Goal: Find specific page/section: Find specific page/section

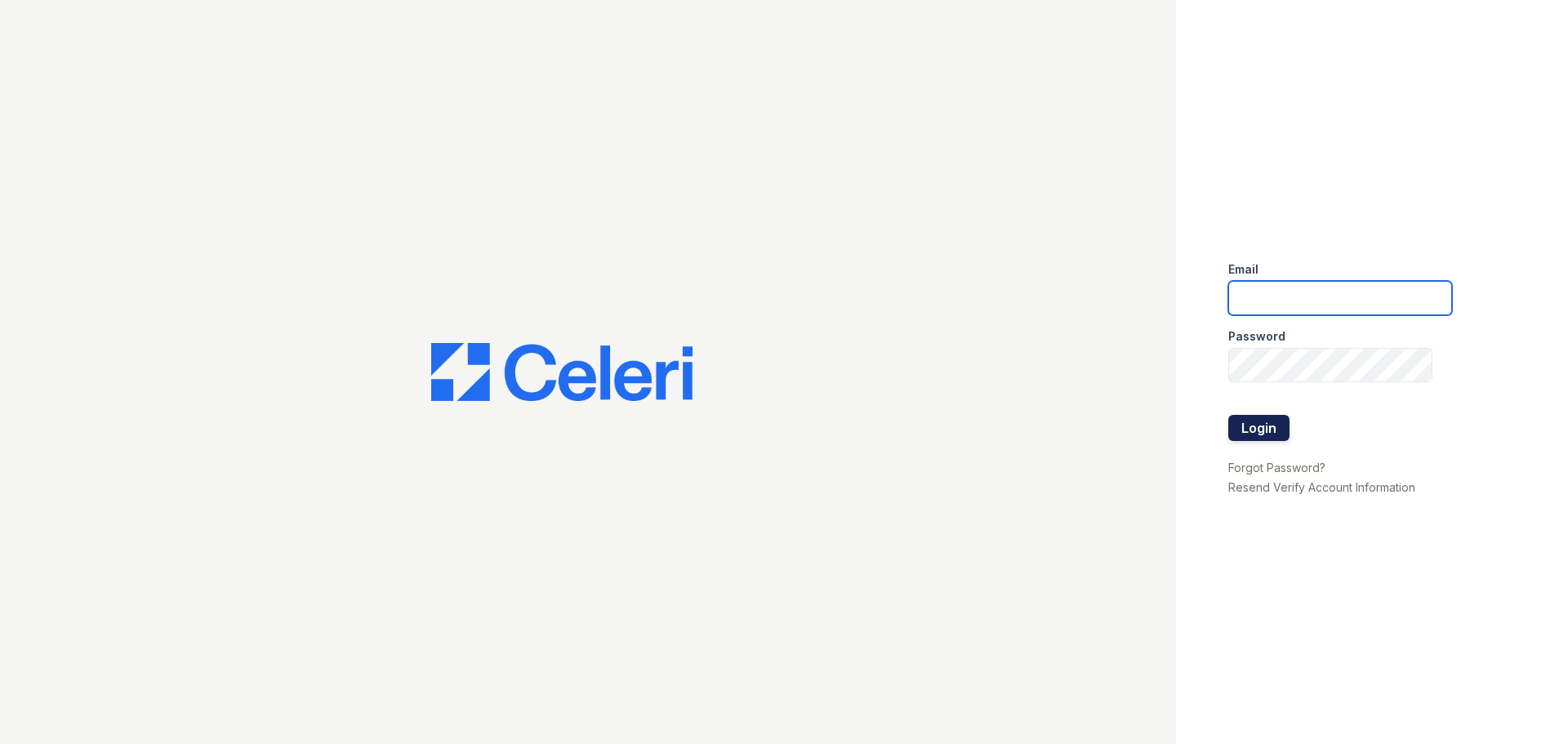
type input "[EMAIL_ADDRESS][DOMAIN_NAME]"
click at [1273, 435] on button "Login" at bounding box center [1259, 428] width 61 height 26
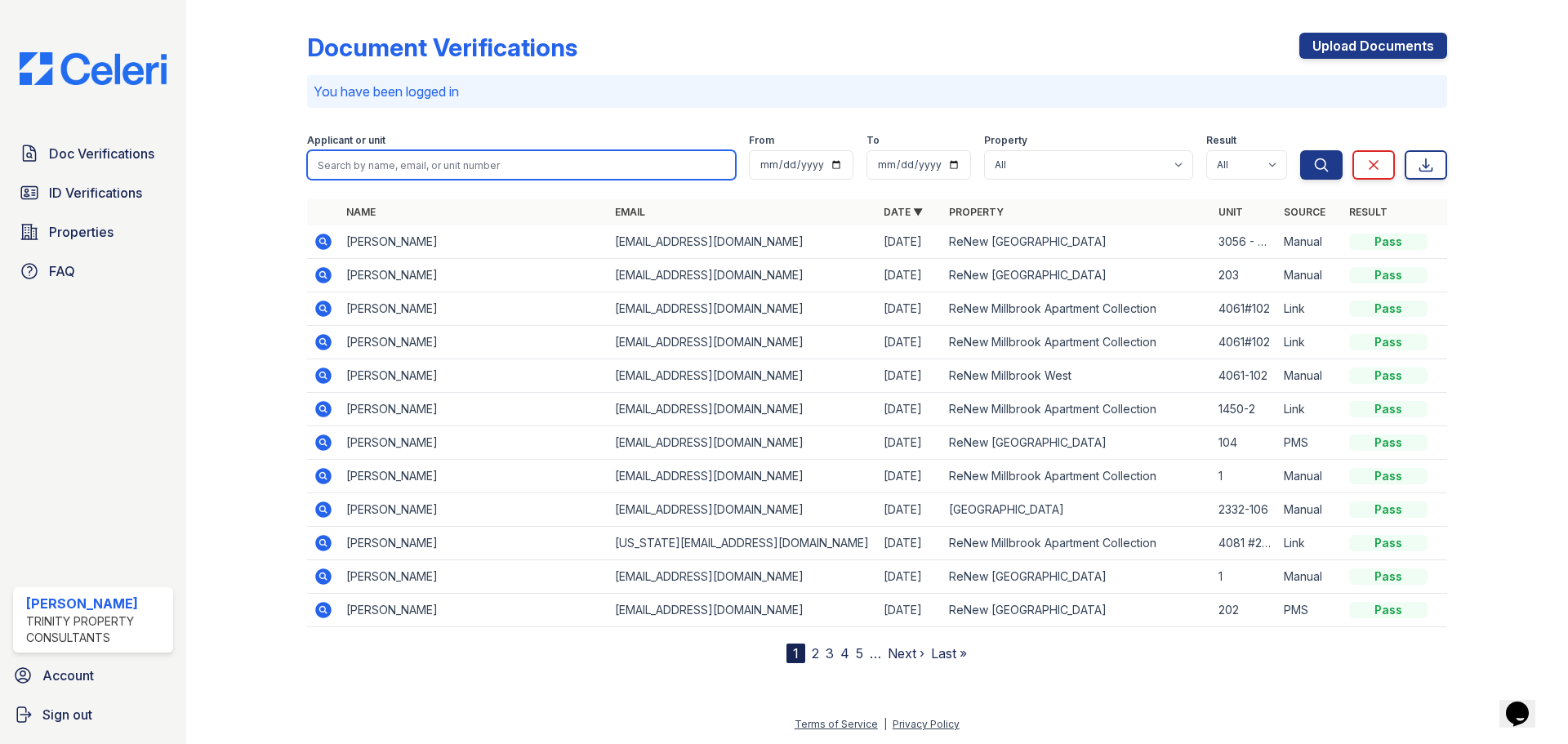
click at [462, 172] on input "search" at bounding box center [521, 165] width 428 height 29
type input "steven adams"
click at [1300, 150] on button "Search" at bounding box center [1321, 165] width 42 height 29
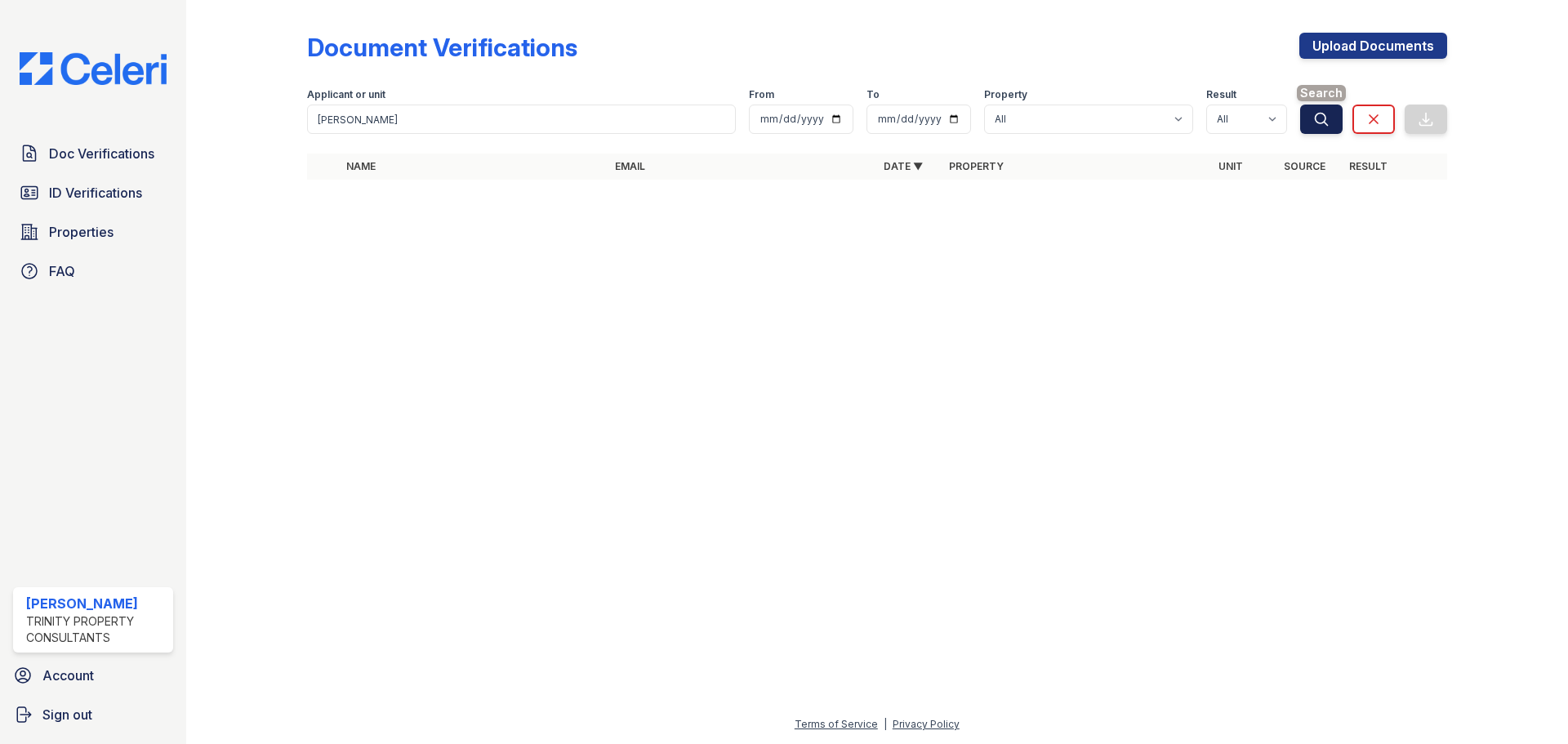
click at [1329, 125] on icon "submit" at bounding box center [1321, 119] width 17 height 17
click at [74, 159] on span "Doc Verifications" at bounding box center [101, 153] width 106 height 19
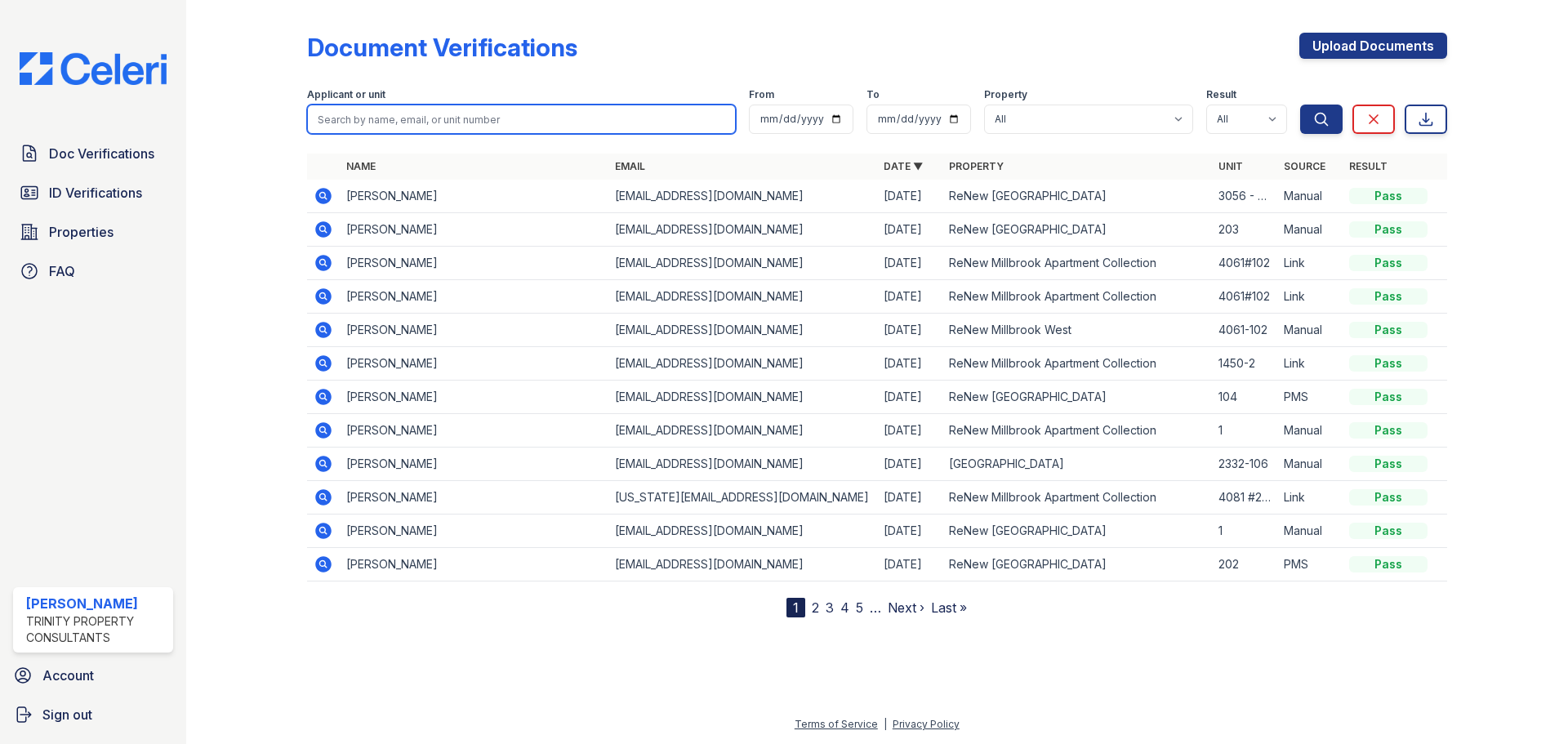
click at [376, 114] on input "search" at bounding box center [521, 119] width 428 height 29
type input "s"
type input "steven adams"
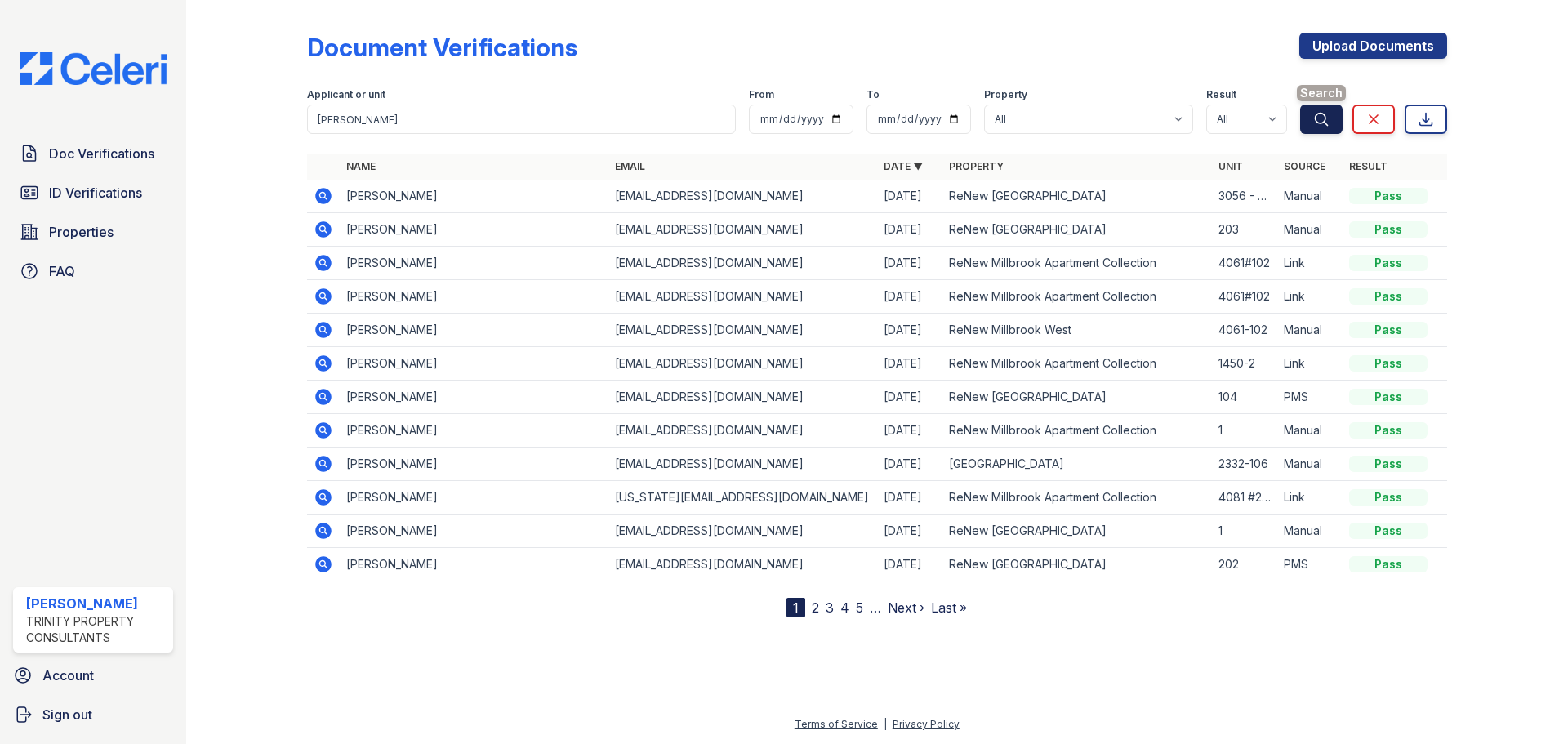
click at [1319, 115] on icon "submit" at bounding box center [1321, 119] width 17 height 17
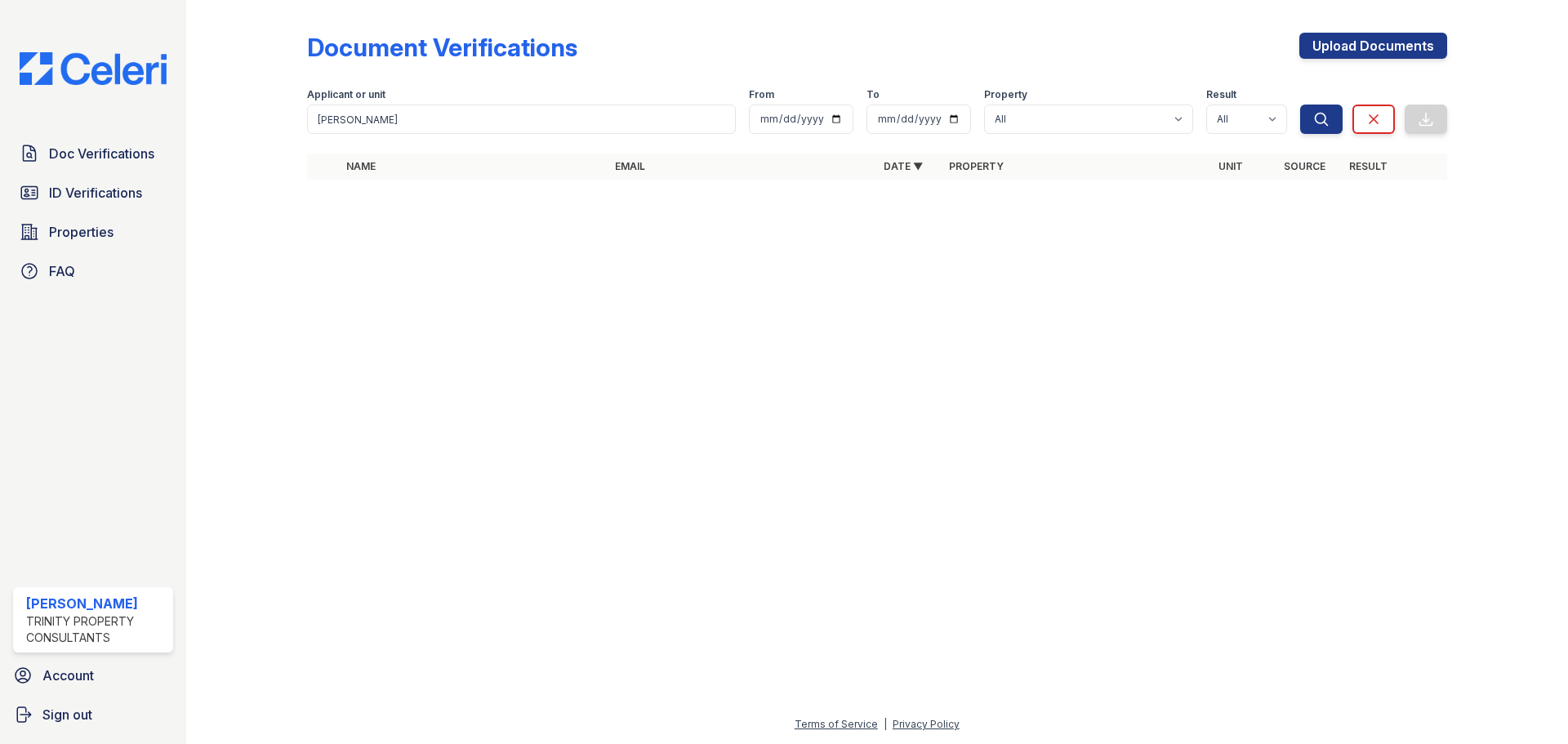
click at [1319, 115] on icon "submit" at bounding box center [1321, 119] width 17 height 17
click at [67, 205] on link "ID Verifications" at bounding box center [93, 193] width 160 height 33
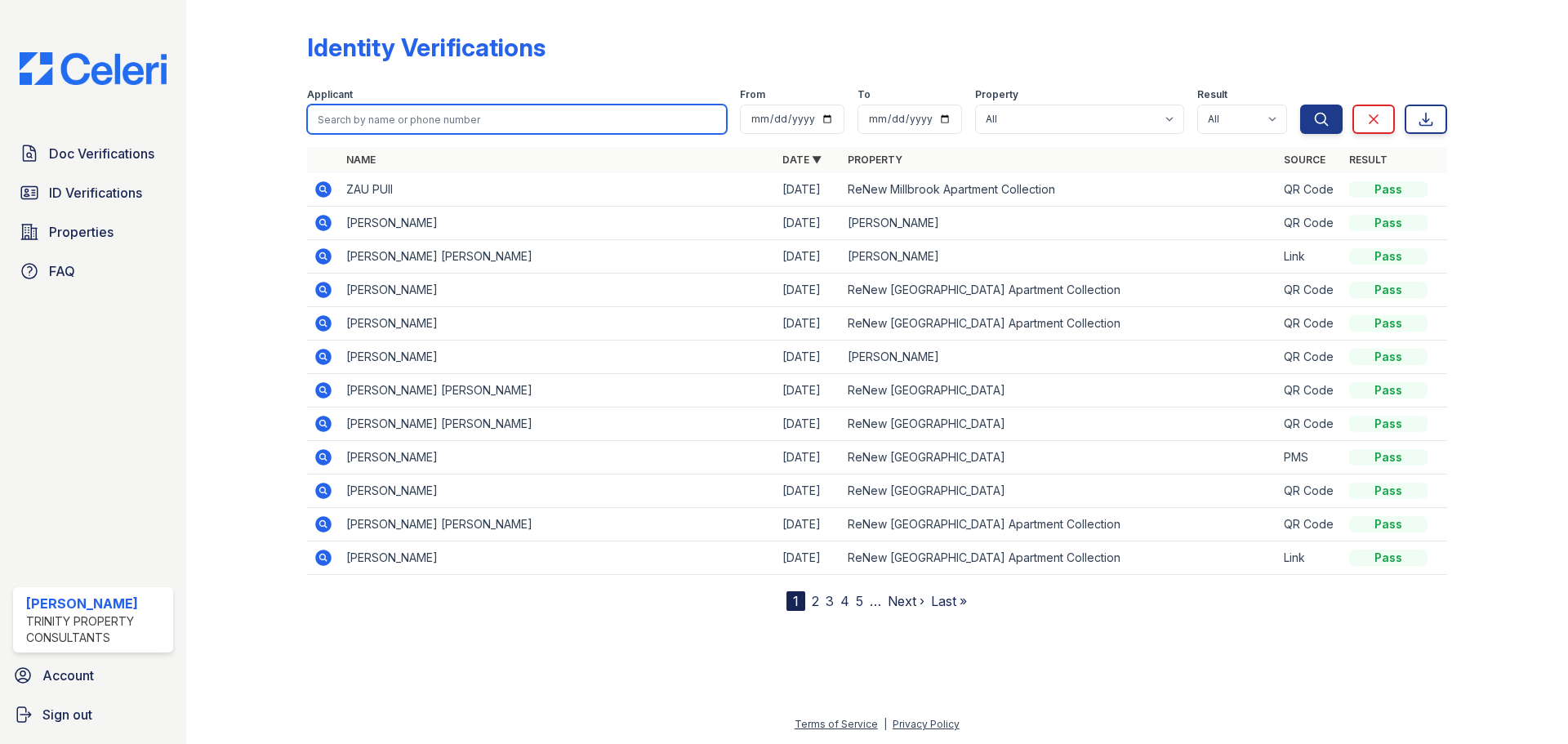
click at [332, 116] on input "search" at bounding box center [517, 119] width 420 height 29
type input "steven"
